Goal: Information Seeking & Learning: Learn about a topic

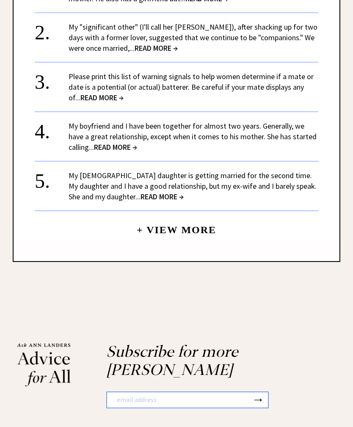
scroll to position [821, 0]
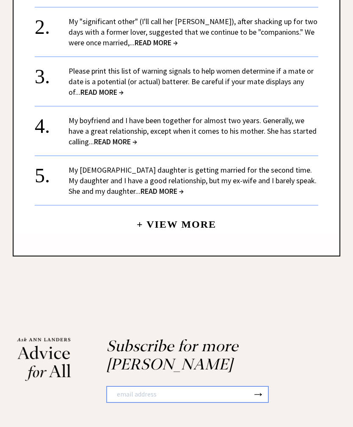
click at [172, 212] on link "+ View More" at bounding box center [177, 221] width 80 height 18
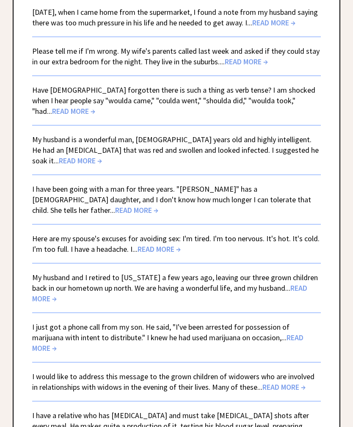
scroll to position [452, 0]
click at [102, 156] on span "READ MORE →" at bounding box center [80, 161] width 43 height 10
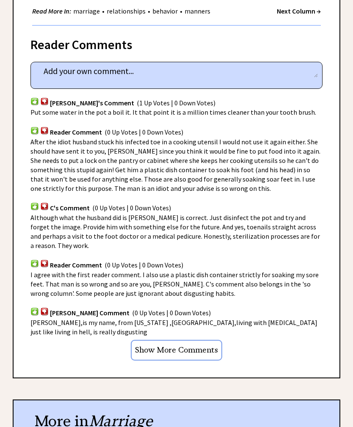
scroll to position [444, 0]
